Goal: Task Accomplishment & Management: Manage account settings

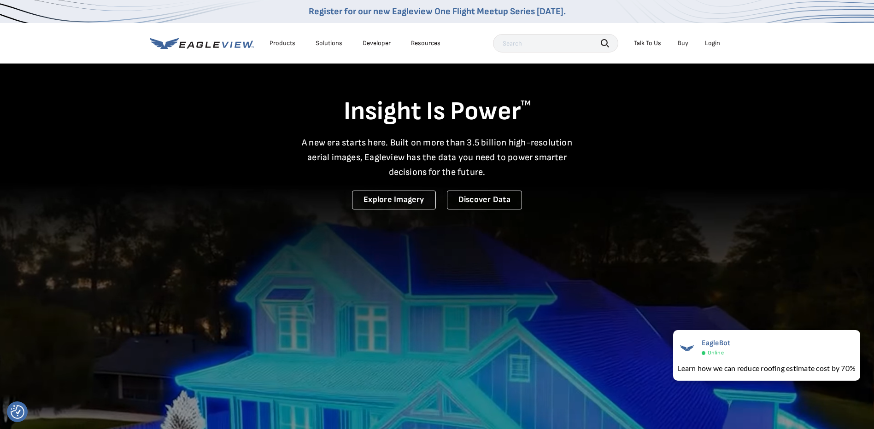
click at [711, 43] on div "Login" at bounding box center [712, 43] width 15 height 8
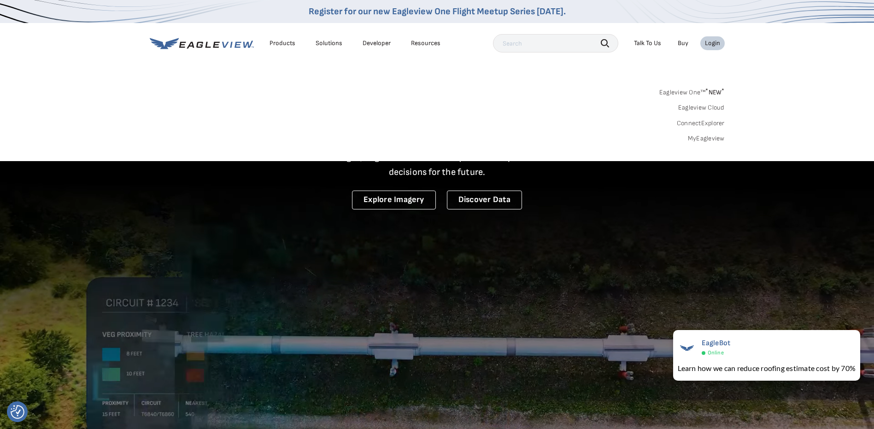
click at [707, 90] on sup "*" at bounding box center [706, 91] width 3 height 8
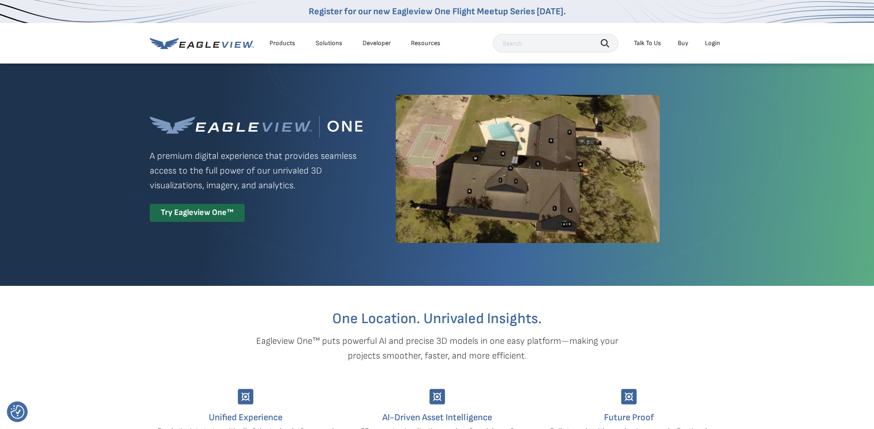
click at [715, 45] on div "Login" at bounding box center [712, 43] width 15 height 8
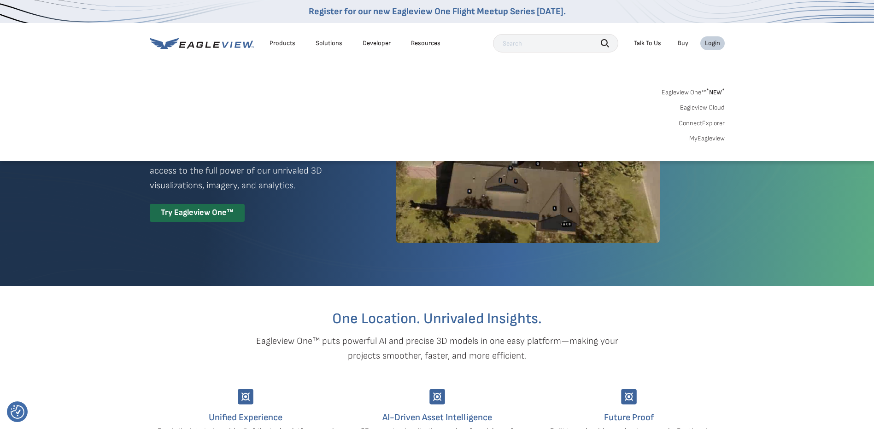
click at [708, 138] on link "MyEagleview" at bounding box center [706, 139] width 35 height 8
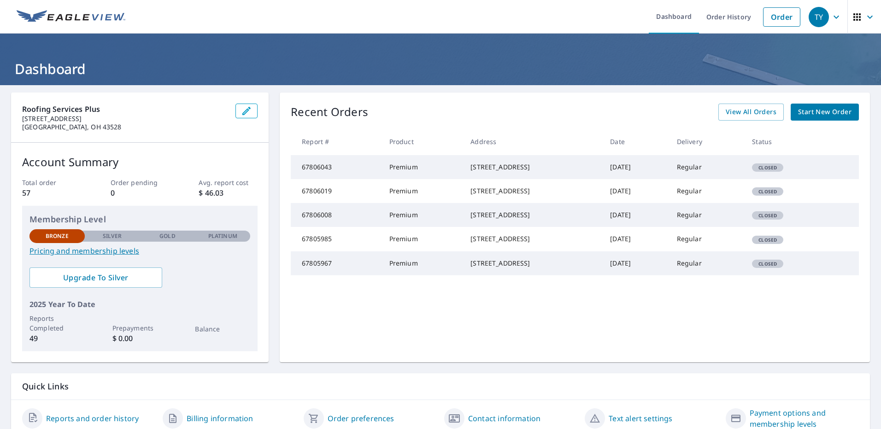
click at [864, 18] on icon "button" at bounding box center [869, 17] width 11 height 11
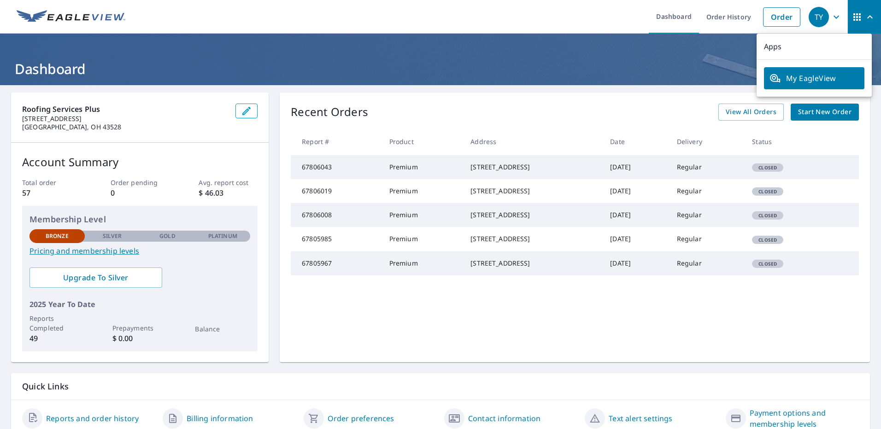
click at [831, 15] on icon "button" at bounding box center [836, 17] width 11 height 11
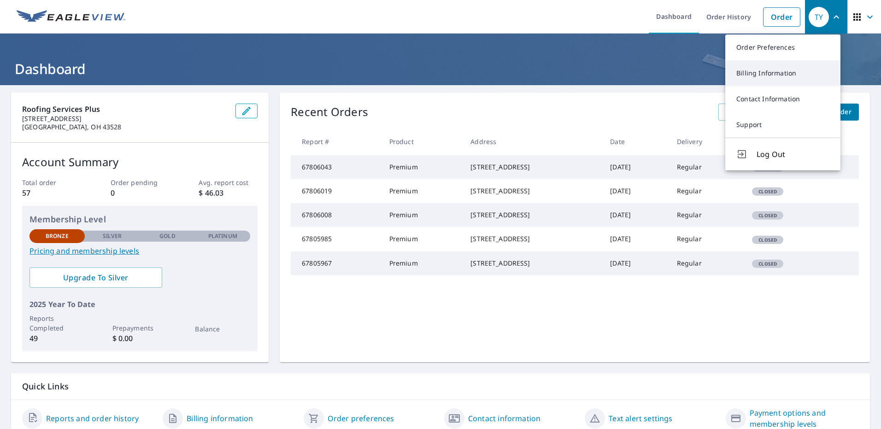
click at [765, 74] on link "Billing Information" at bounding box center [782, 73] width 115 height 26
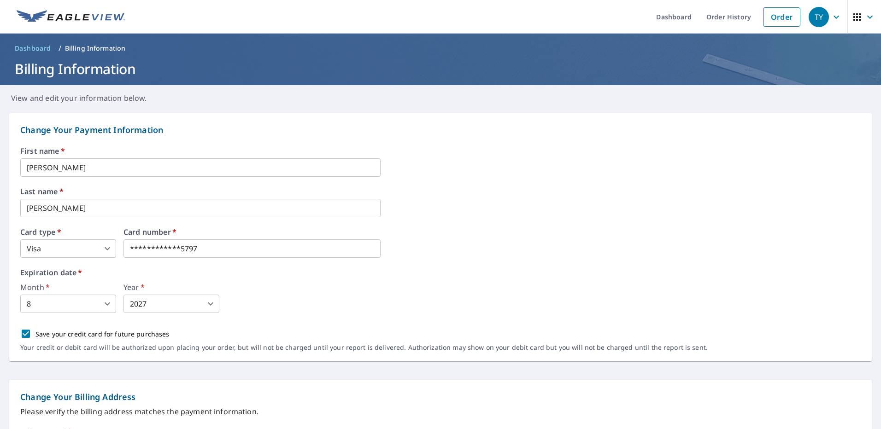
click at [109, 251] on body "**********" at bounding box center [440, 214] width 881 height 429
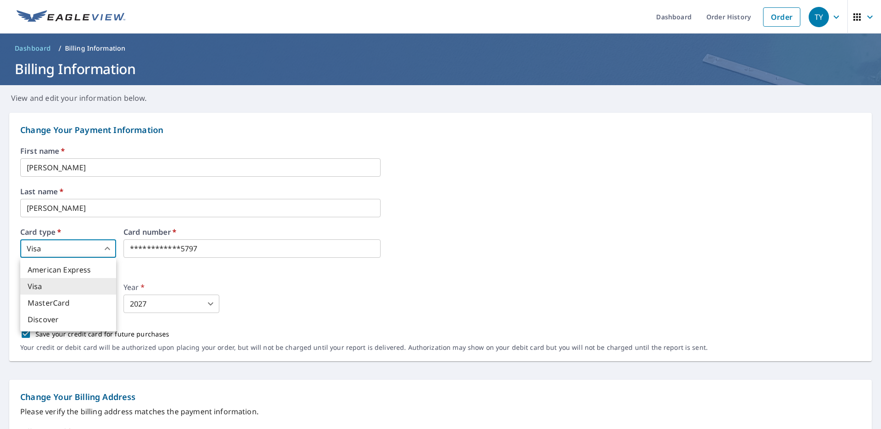
click at [109, 251] on div at bounding box center [440, 214] width 881 height 429
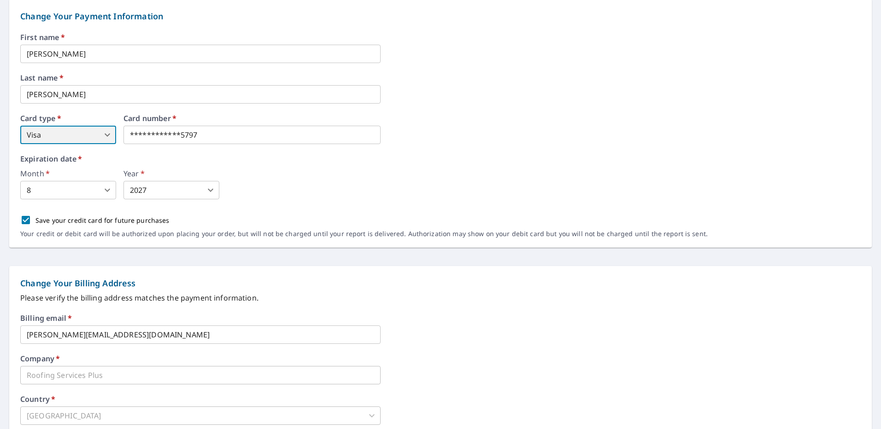
scroll to position [113, 0]
click at [104, 130] on body "**********" at bounding box center [440, 214] width 881 height 429
click at [58, 171] on li "Visa" at bounding box center [68, 173] width 96 height 17
click at [582, 67] on div "First name   * Tiffany ​ Last name   * Yurkovich ​ Card type   * Visa 2 ​ Card …" at bounding box center [440, 141] width 840 height 214
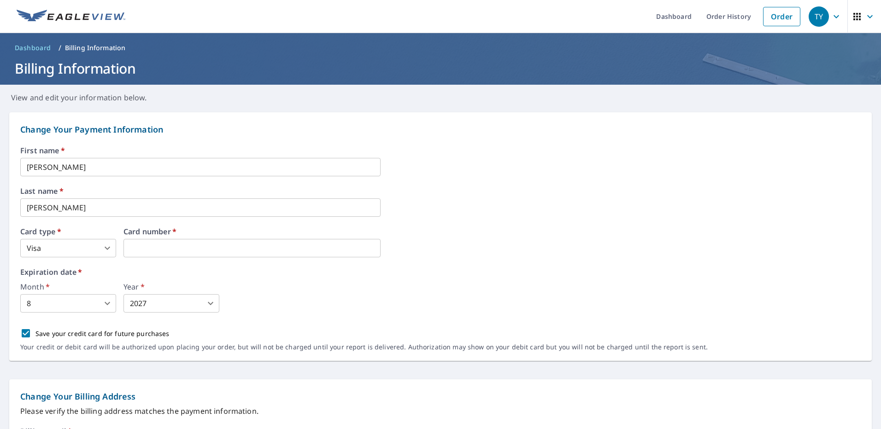
scroll to position [0, 0]
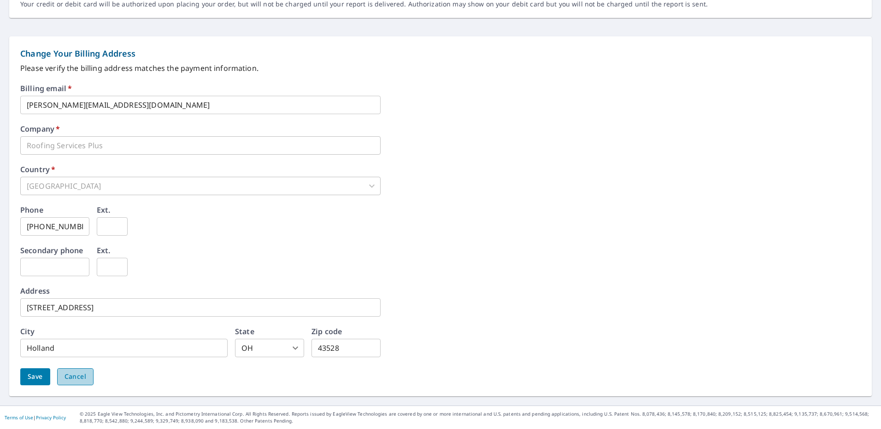
click at [76, 381] on span "Cancel" at bounding box center [76, 377] width 22 height 12
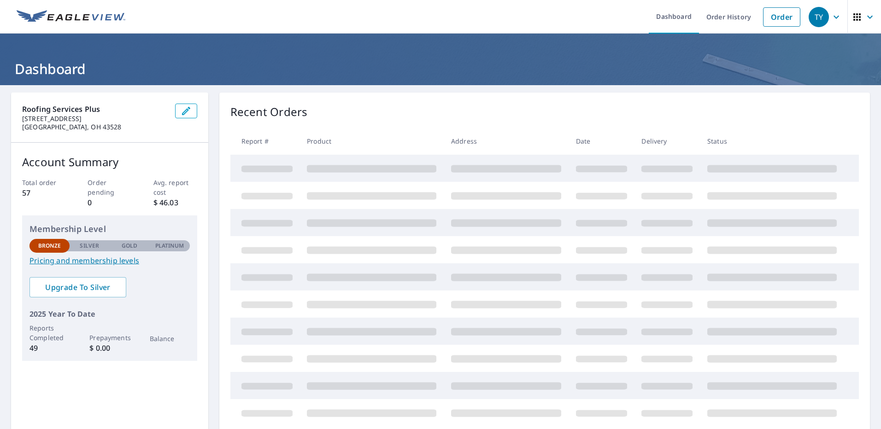
click at [831, 20] on icon "button" at bounding box center [836, 17] width 11 height 11
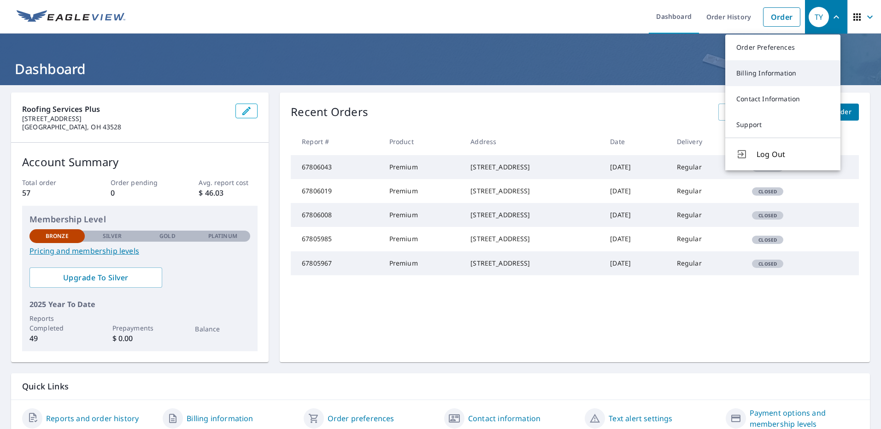
click at [786, 71] on link "Billing Information" at bounding box center [782, 73] width 115 height 26
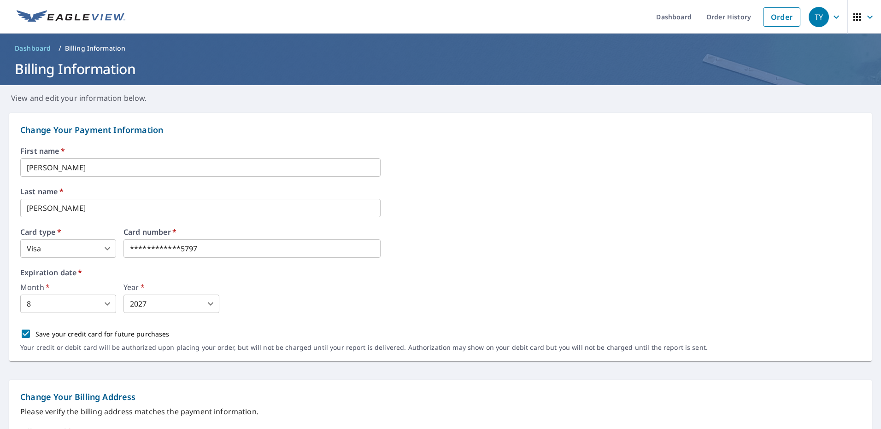
click at [76, 173] on input "[PERSON_NAME]" at bounding box center [200, 167] width 360 height 18
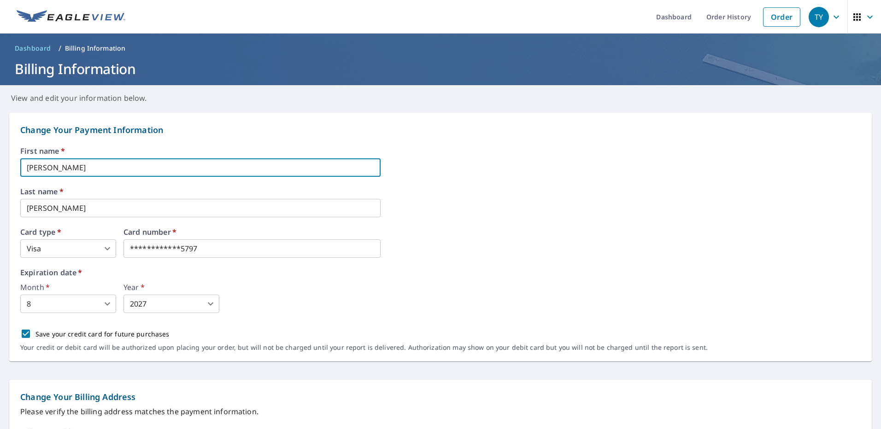
click at [622, 205] on div "Last name   * Yurkovich ​" at bounding box center [440, 202] width 840 height 29
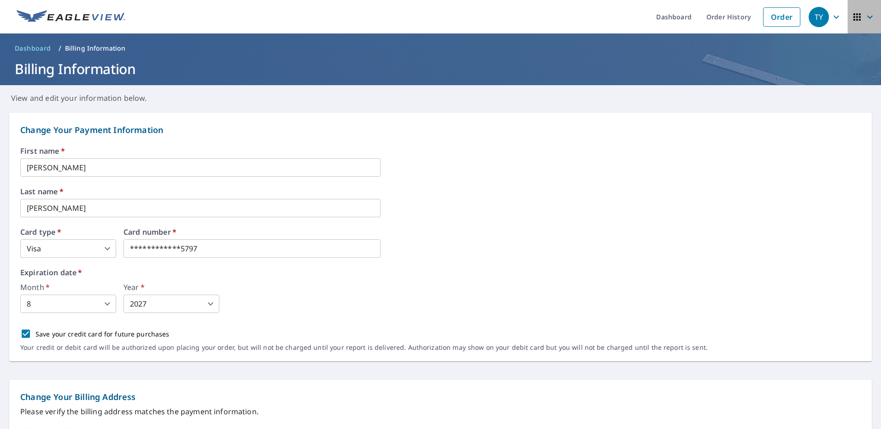
click at [866, 17] on icon "button" at bounding box center [869, 17] width 11 height 11
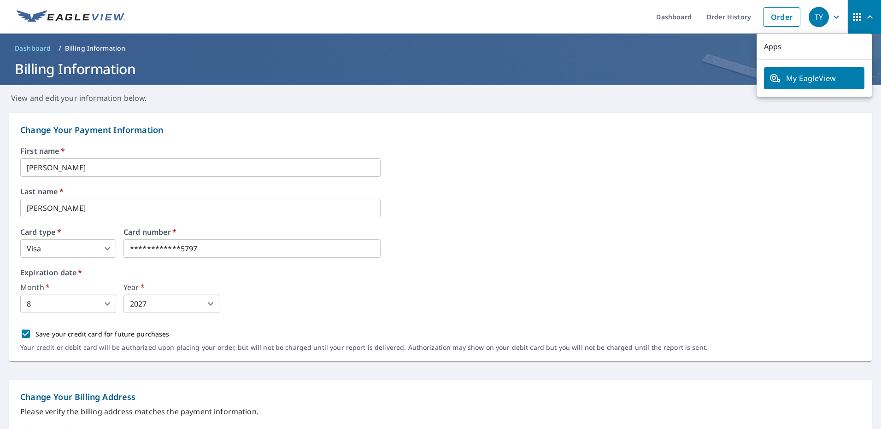
click at [866, 17] on icon "button" at bounding box center [869, 17] width 11 height 11
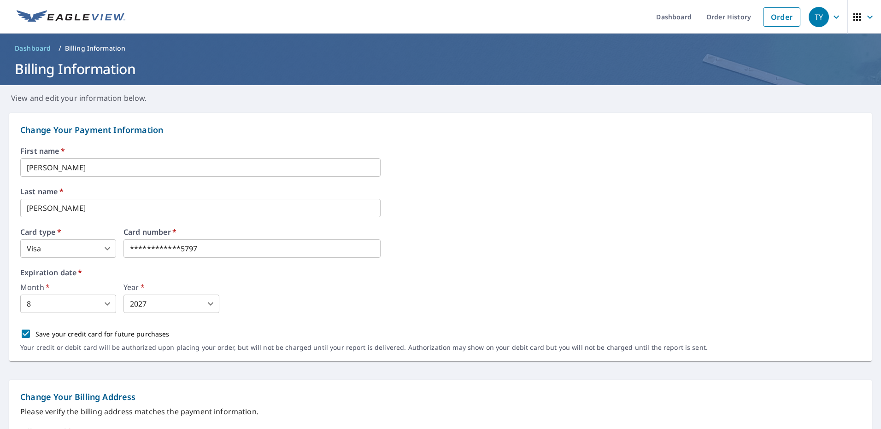
click at [831, 17] on icon "button" at bounding box center [836, 17] width 11 height 11
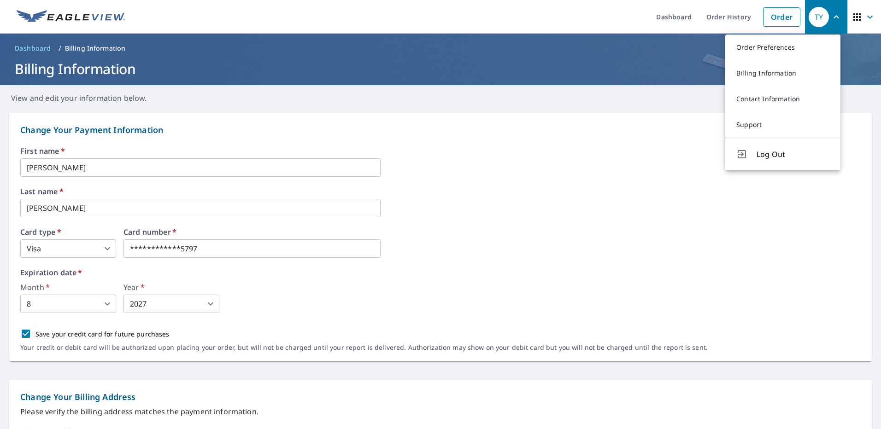
click at [466, 233] on div "**********" at bounding box center [440, 243] width 840 height 29
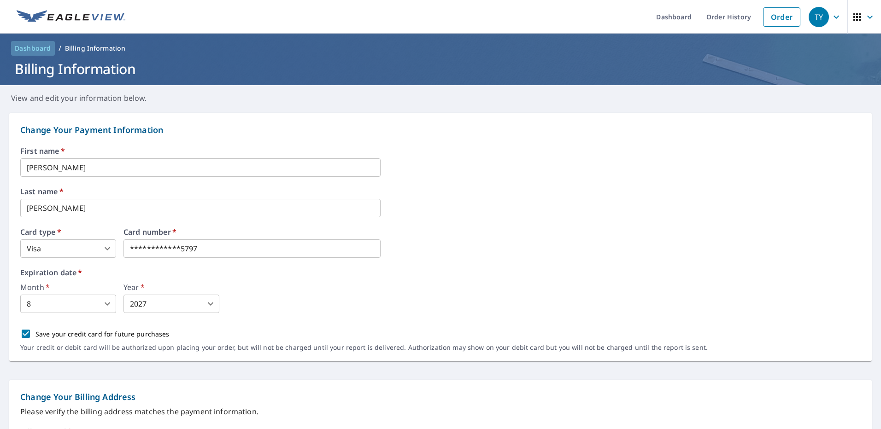
drag, startPoint x: 35, startPoint y: 50, endPoint x: 48, endPoint y: 50, distance: 12.9
click at [35, 50] on span "Dashboard" at bounding box center [33, 48] width 36 height 9
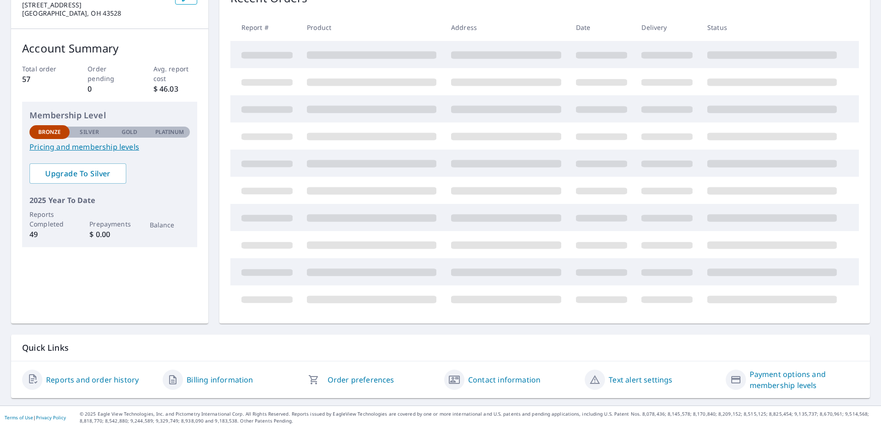
scroll to position [39, 0]
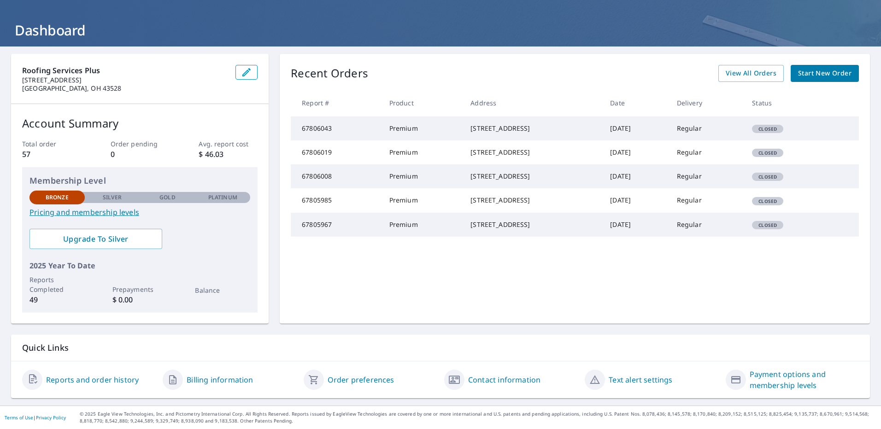
click at [758, 379] on link "Payment options and membership levels" at bounding box center [804, 380] width 109 height 22
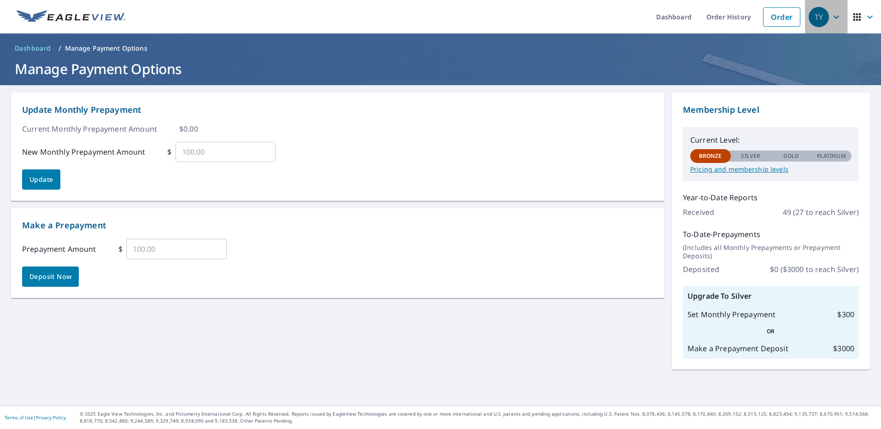
click at [836, 17] on span "TY" at bounding box center [826, 17] width 35 height 22
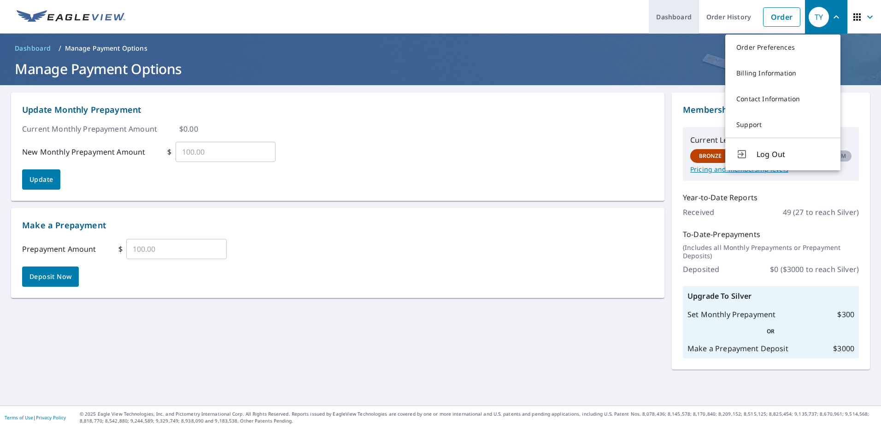
click at [679, 16] on link "Dashboard" at bounding box center [674, 17] width 50 height 34
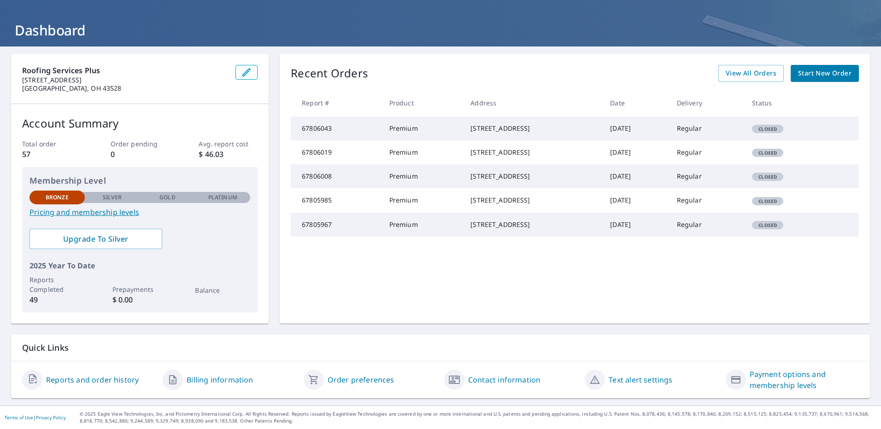
scroll to position [39, 0]
click at [219, 383] on link "Billing information" at bounding box center [220, 380] width 66 height 11
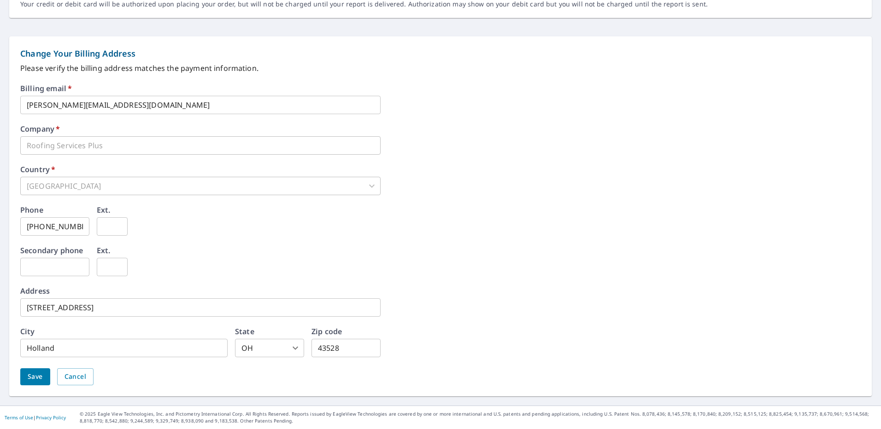
scroll to position [21, 0]
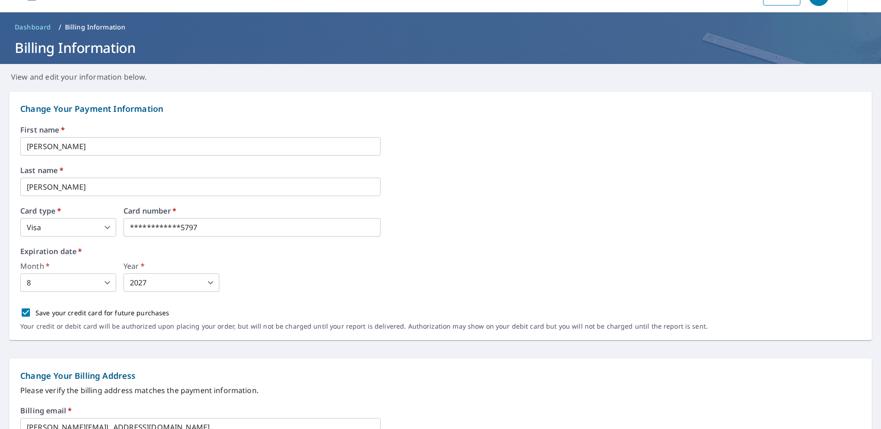
drag, startPoint x: 70, startPoint y: 138, endPoint x: 71, endPoint y: 143, distance: 4.7
click at [70, 138] on input "[PERSON_NAME]" at bounding box center [200, 146] width 360 height 18
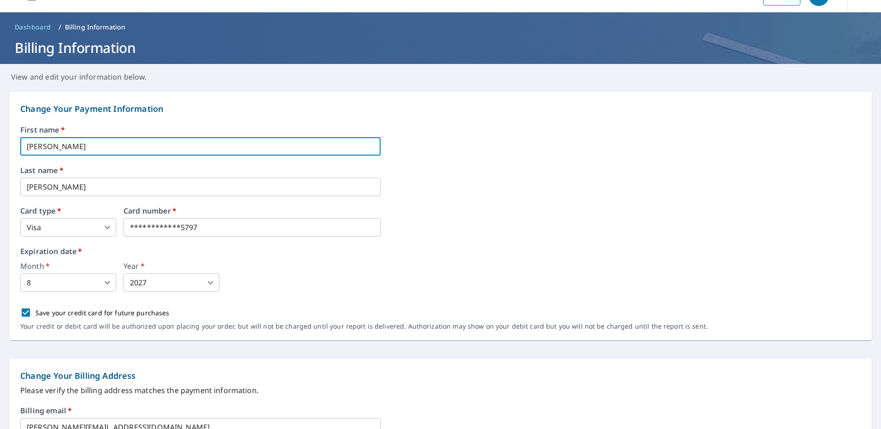
click at [215, 147] on input "[PERSON_NAME]" at bounding box center [200, 146] width 360 height 18
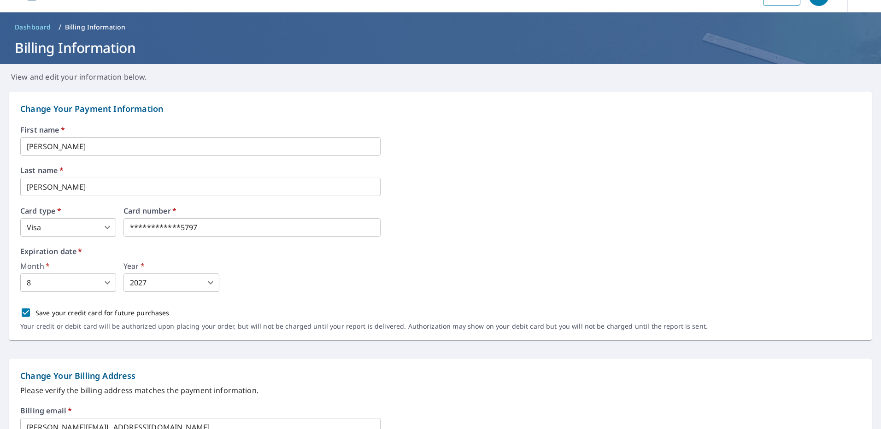
click at [188, 97] on div "**********" at bounding box center [440, 216] width 863 height 249
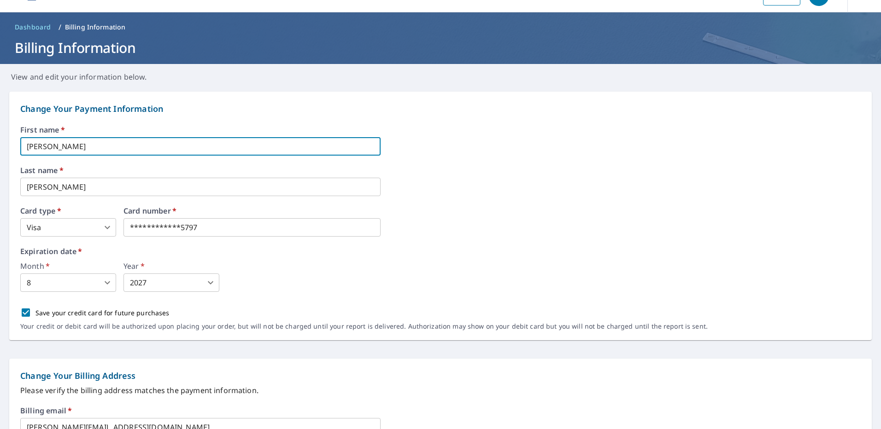
drag, startPoint x: 73, startPoint y: 141, endPoint x: -2, endPoint y: 143, distance: 74.7
click at [0, 143] on html "**********" at bounding box center [440, 214] width 881 height 429
type input "Thomas"
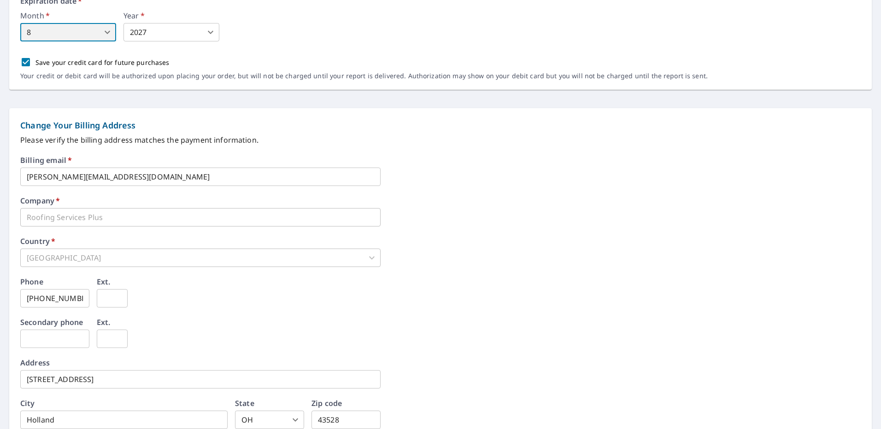
scroll to position [344, 0]
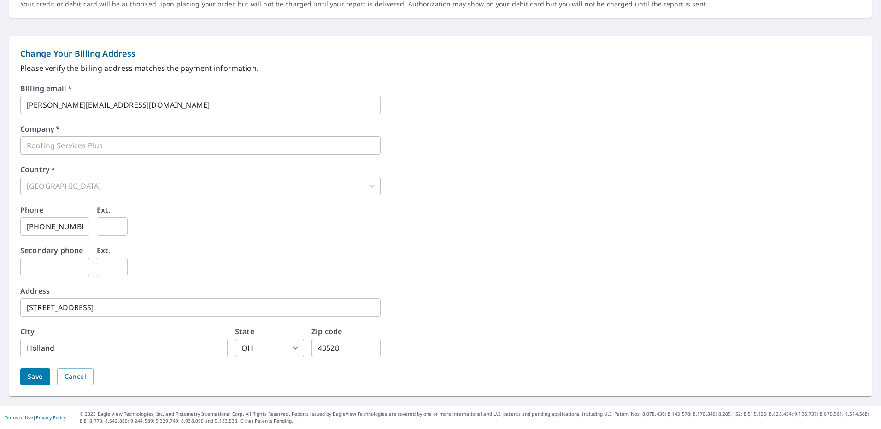
click at [30, 372] on span "Save" at bounding box center [35, 377] width 15 height 12
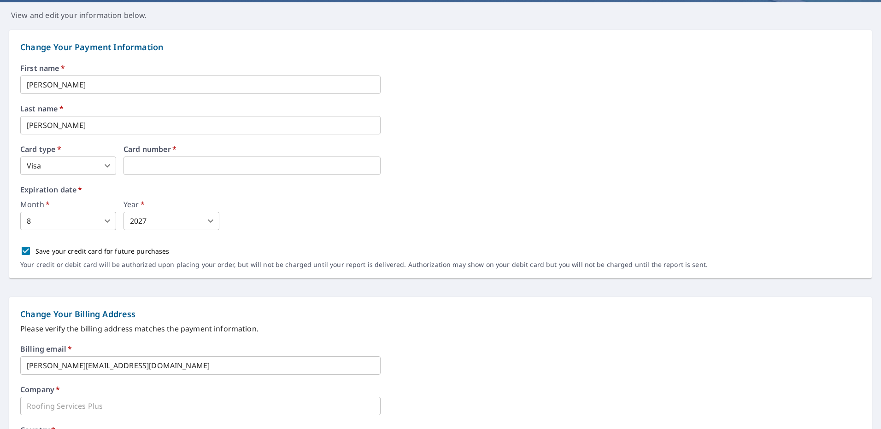
scroll to position [0, 0]
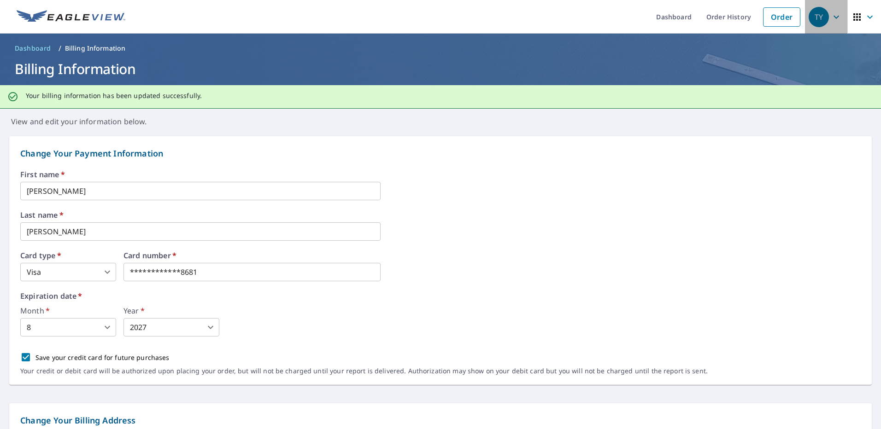
click at [832, 15] on icon "button" at bounding box center [836, 17] width 11 height 11
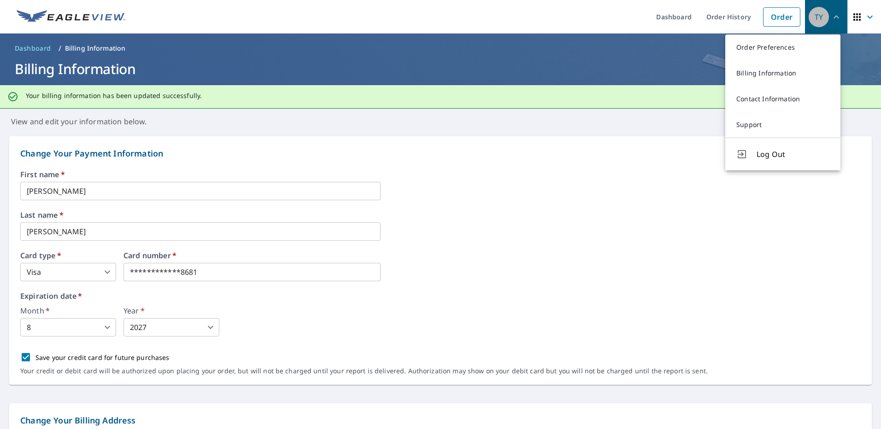
click at [832, 15] on icon "button" at bounding box center [836, 17] width 11 height 11
